Goal: Check status: Check status

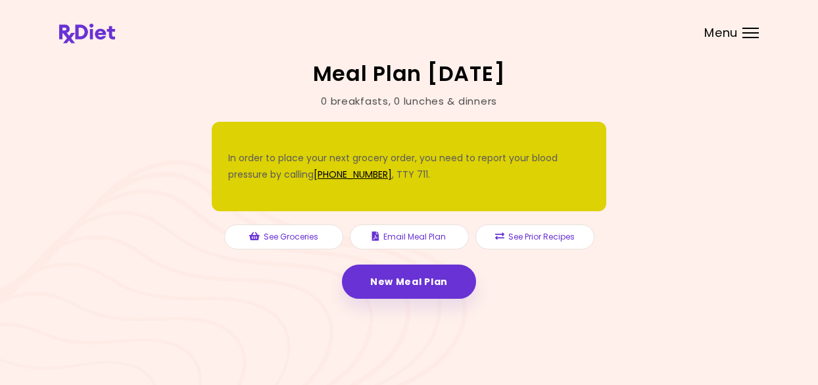
click at [749, 39] on header at bounding box center [409, 26] width 818 height 53
click at [747, 38] on header at bounding box center [409, 26] width 818 height 53
click at [296, 237] on button "See Groceries" at bounding box center [283, 236] width 119 height 25
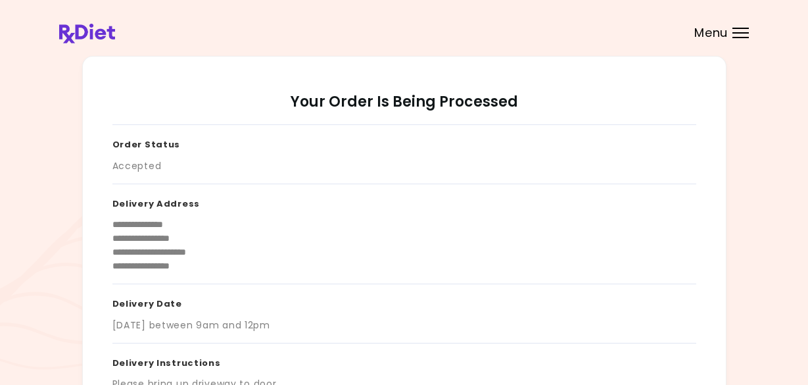
click at [741, 34] on div "Menu" at bounding box center [740, 33] width 16 height 11
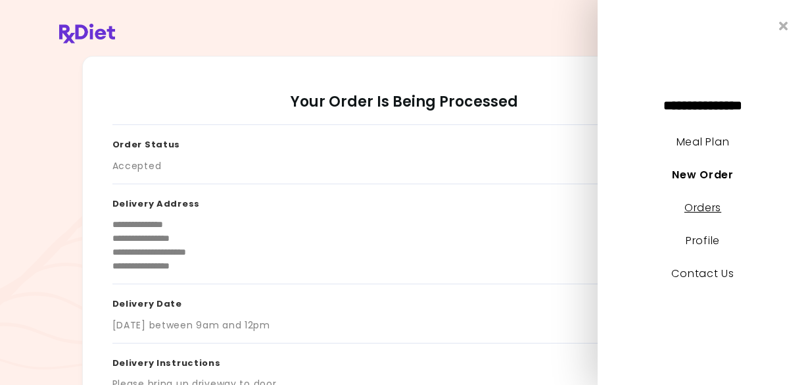
click at [703, 214] on link "Orders" at bounding box center [702, 207] width 37 height 15
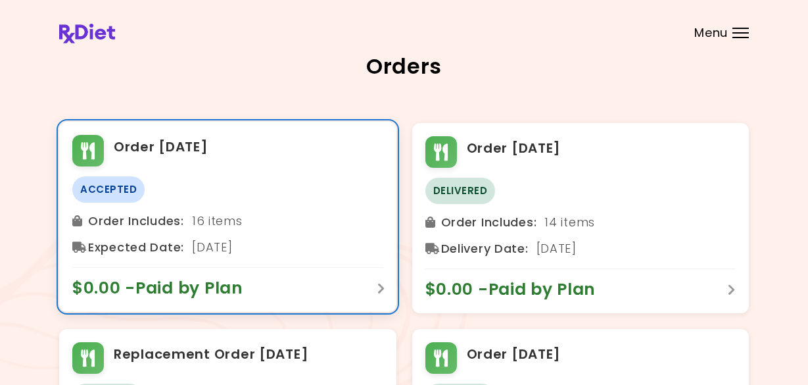
click at [195, 222] on div "Order Includes : 16 items" at bounding box center [227, 220] width 311 height 21
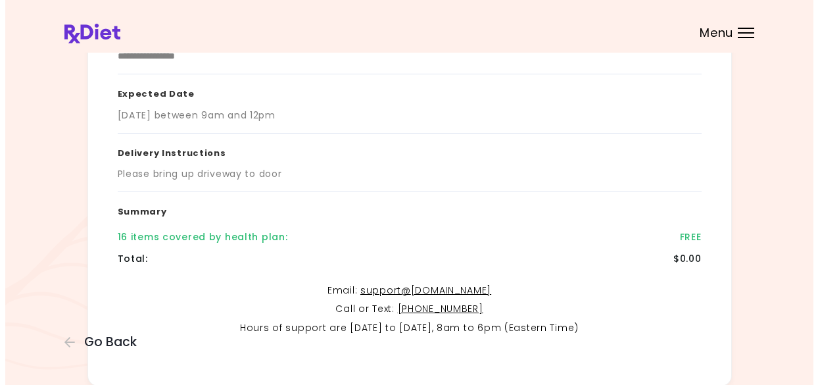
scroll to position [263, 0]
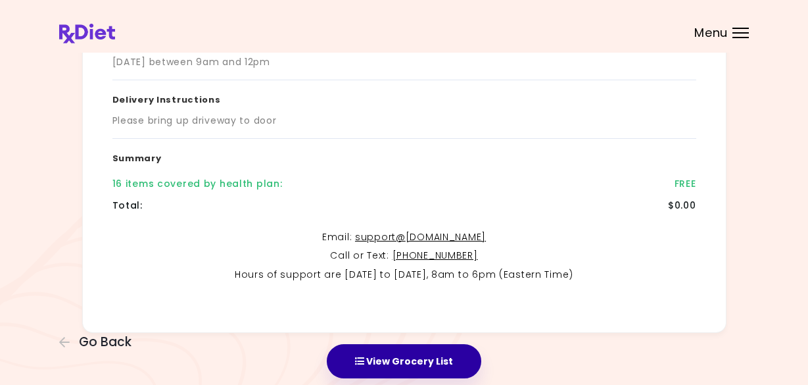
click at [398, 361] on button "View Grocery List" at bounding box center [404, 361] width 154 height 34
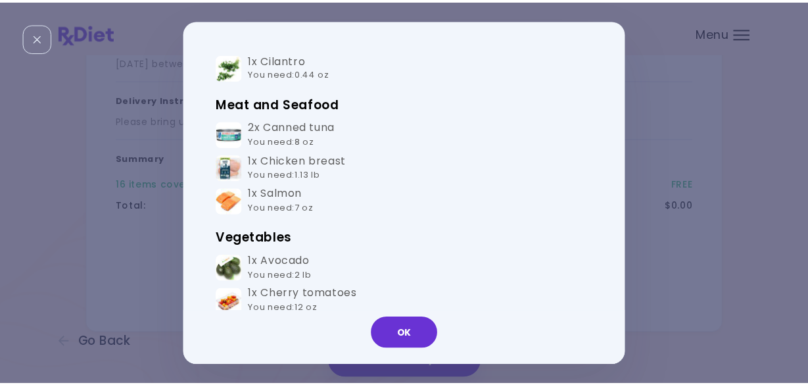
scroll to position [0, 0]
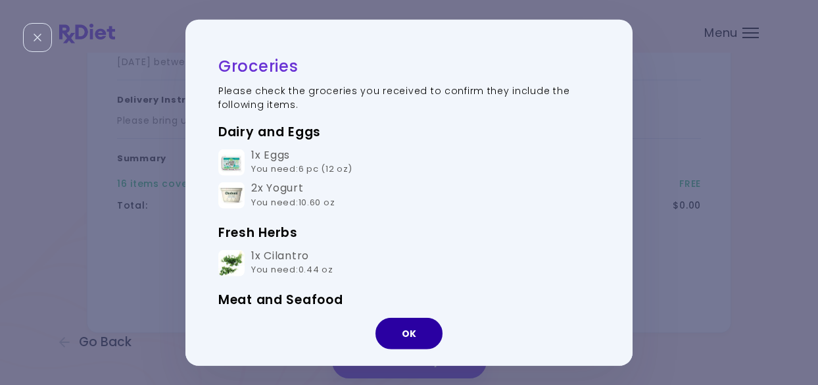
click at [406, 330] on button "OK" at bounding box center [408, 333] width 67 height 32
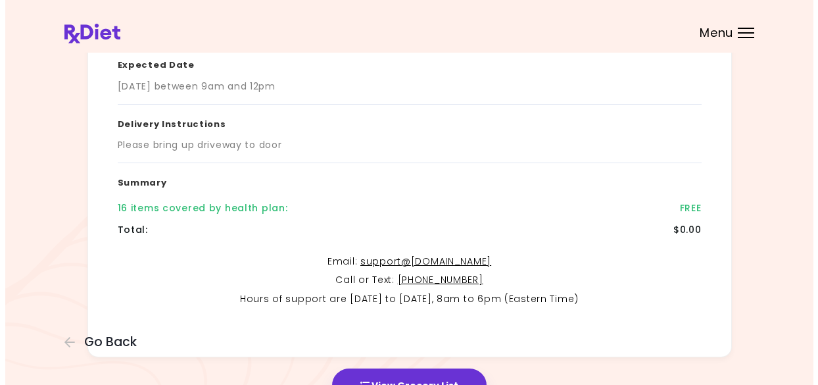
scroll to position [312, 0]
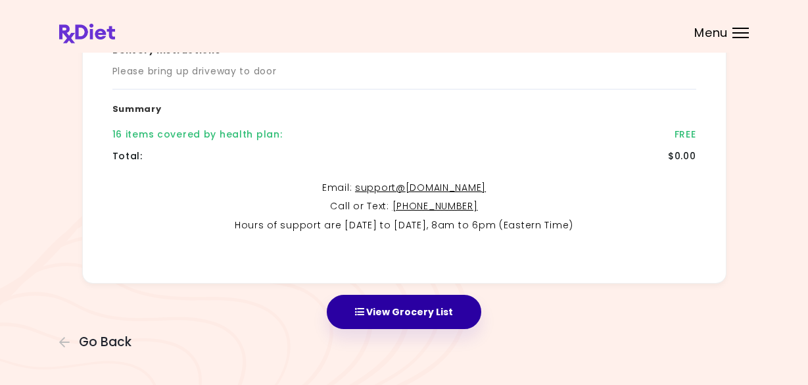
click at [386, 310] on button "View Grocery List" at bounding box center [404, 311] width 154 height 34
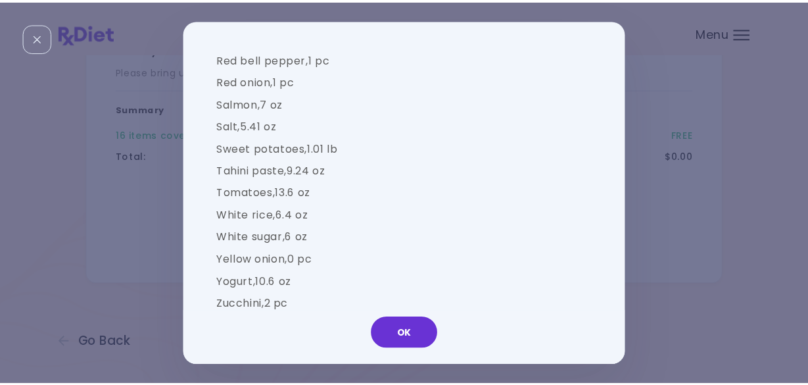
scroll to position [1277, 0]
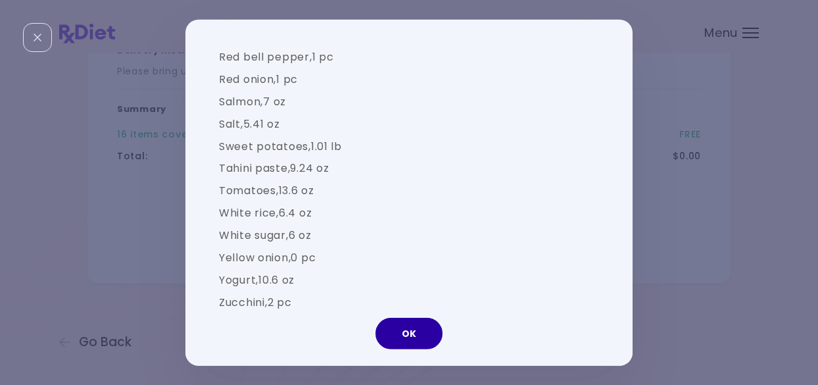
click at [419, 341] on button "OK" at bounding box center [408, 333] width 67 height 32
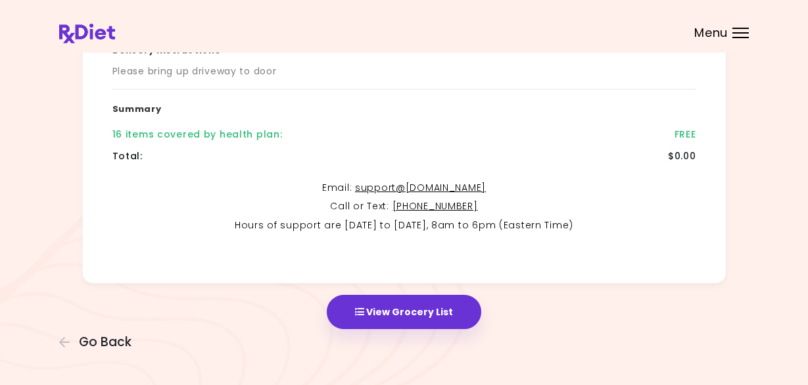
click at [739, 35] on div "Menu" at bounding box center [740, 33] width 16 height 11
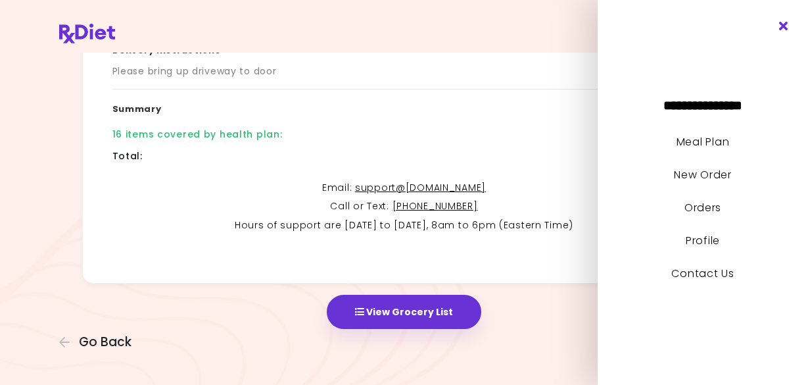
click at [785, 26] on icon "Close" at bounding box center [784, 26] width 12 height 9
